Goal: Task Accomplishment & Management: Use online tool/utility

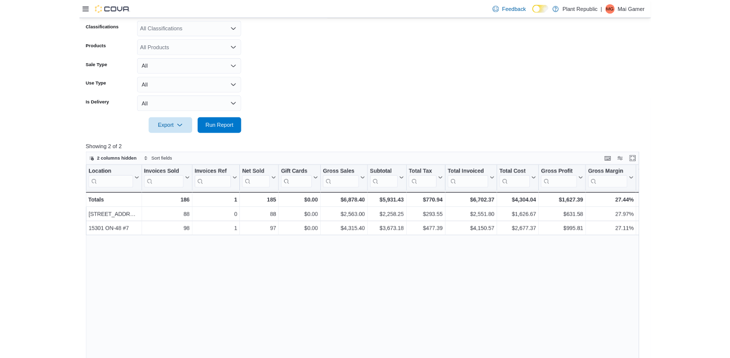
scroll to position [0, 55]
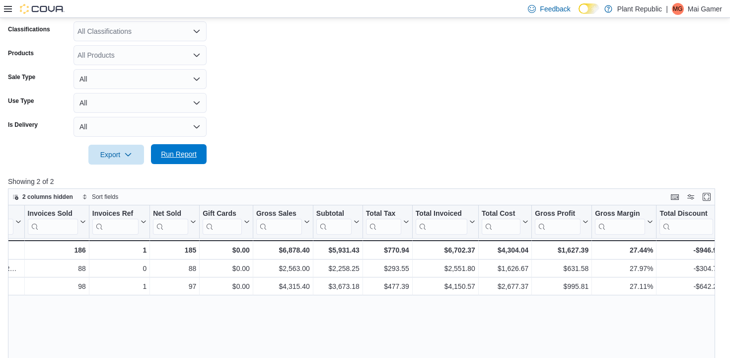
click at [184, 155] on span "Run Report" at bounding box center [179, 154] width 36 height 10
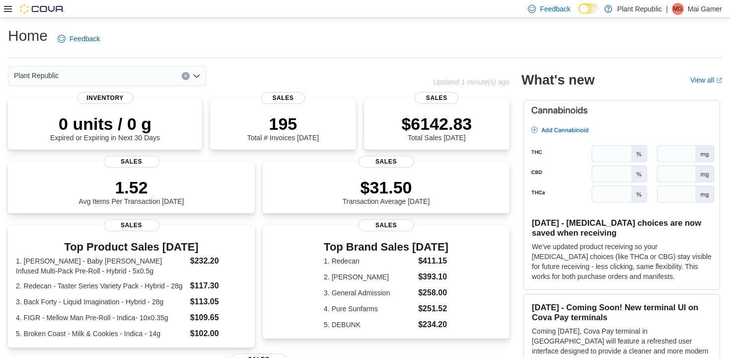
click at [4, 9] on icon at bounding box center [8, 9] width 8 height 8
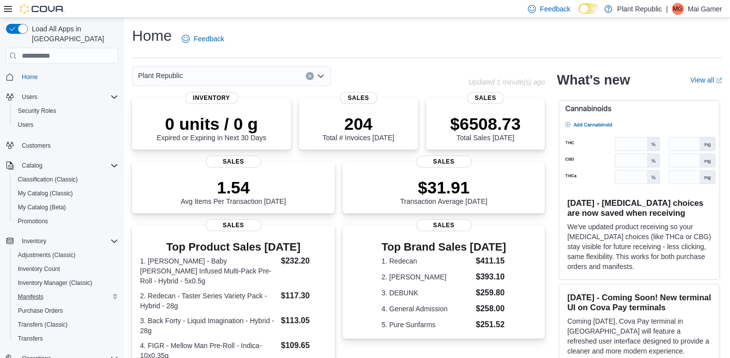
scroll to position [131, 0]
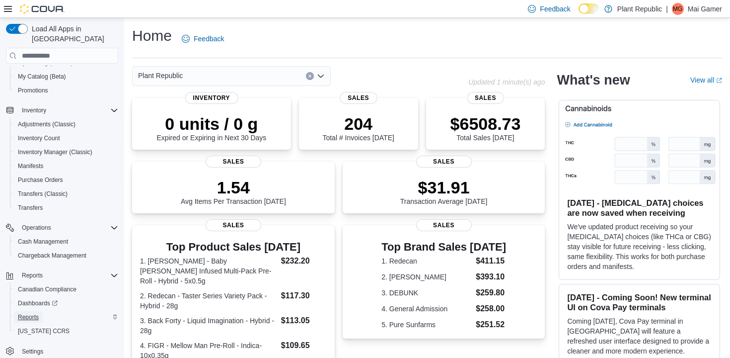
click at [39, 313] on span "Reports" at bounding box center [28, 317] width 21 height 8
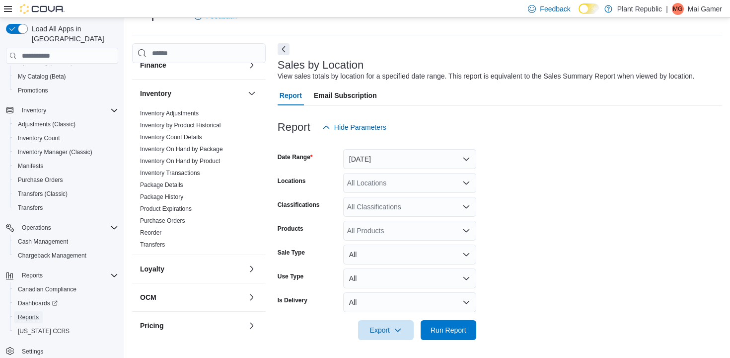
scroll to position [162, 0]
click at [389, 157] on button "[DATE]" at bounding box center [409, 159] width 133 height 20
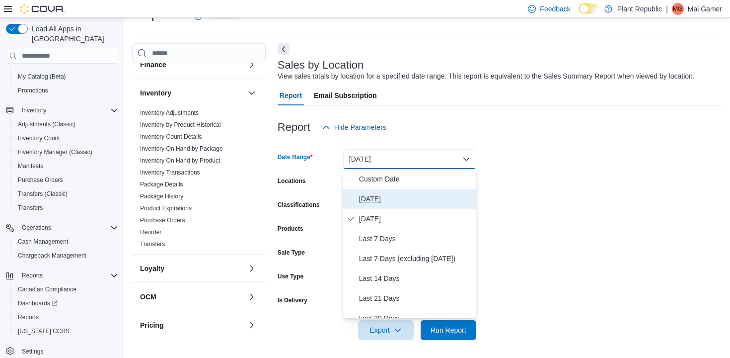
click at [389, 195] on span "[DATE]" at bounding box center [415, 199] width 113 height 12
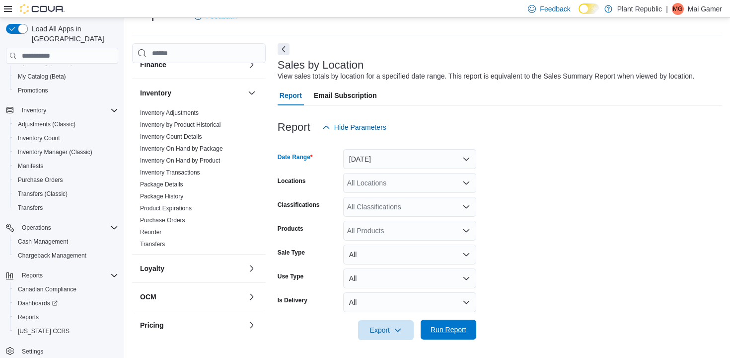
click at [443, 327] on span "Run Report" at bounding box center [449, 329] width 36 height 10
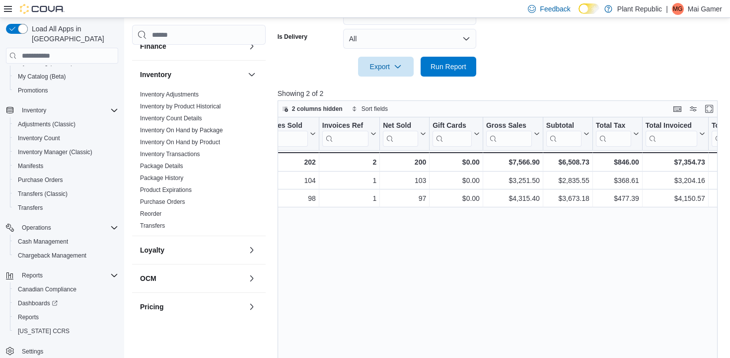
scroll to position [0, 235]
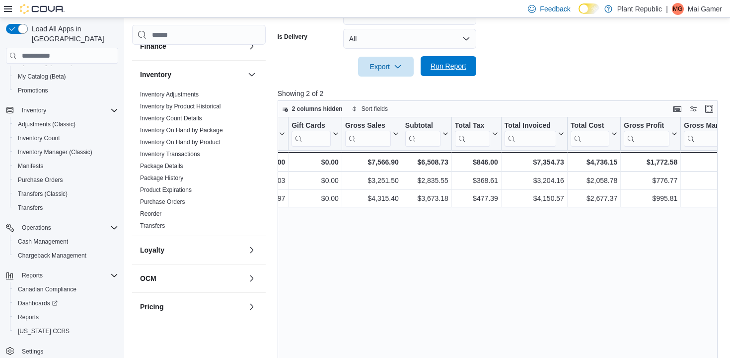
click at [464, 70] on span "Run Report" at bounding box center [449, 66] width 36 height 10
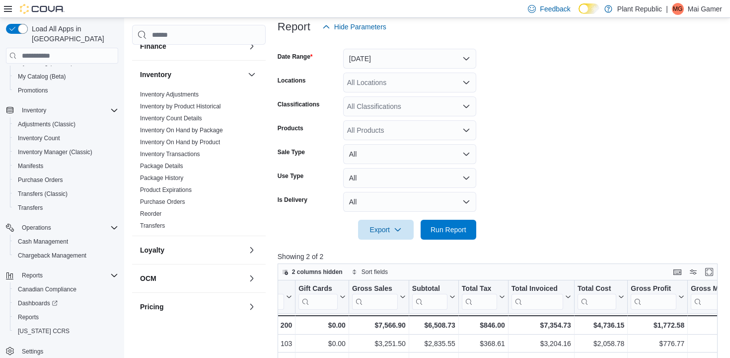
scroll to position [121, 0]
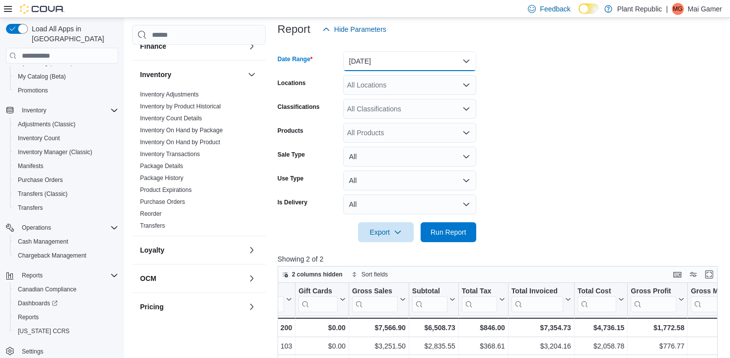
click at [453, 68] on button "[DATE]" at bounding box center [409, 61] width 133 height 20
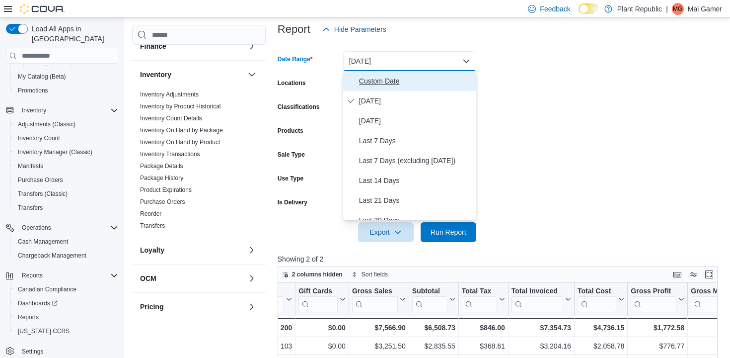
click at [440, 77] on span "Custom Date" at bounding box center [415, 81] width 113 height 12
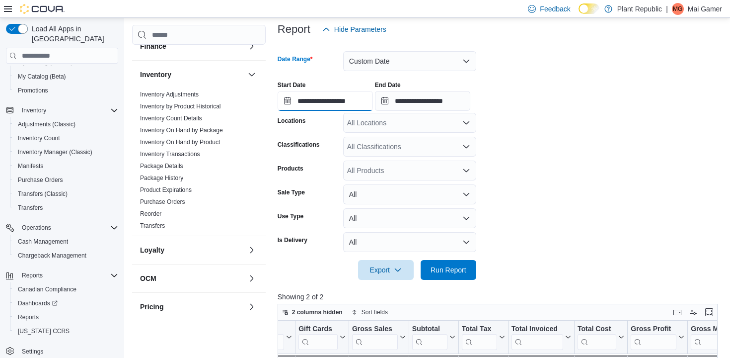
click at [341, 102] on input "**********" at bounding box center [325, 101] width 95 height 20
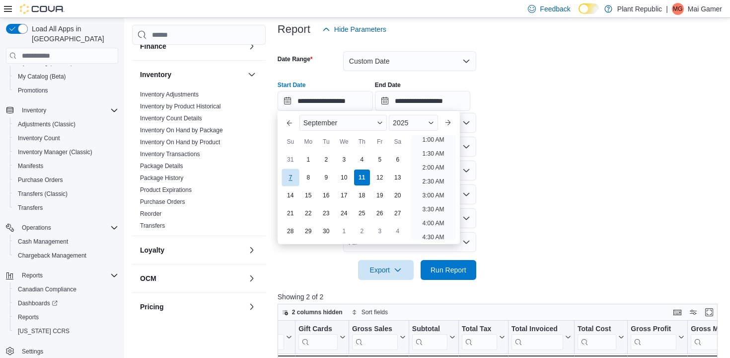
click at [297, 180] on div "7" at bounding box center [290, 176] width 17 height 17
type input "**********"
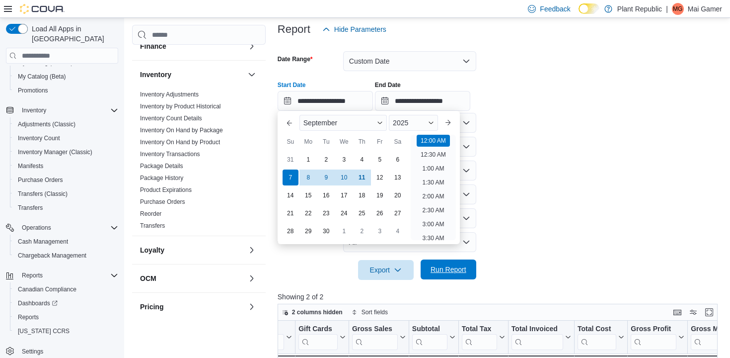
click at [467, 270] on span "Run Report" at bounding box center [449, 269] width 44 height 20
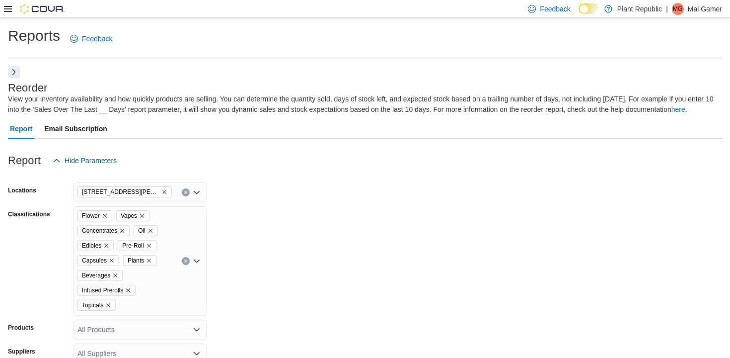
scroll to position [372, 0]
